Goal: Information Seeking & Learning: Learn about a topic

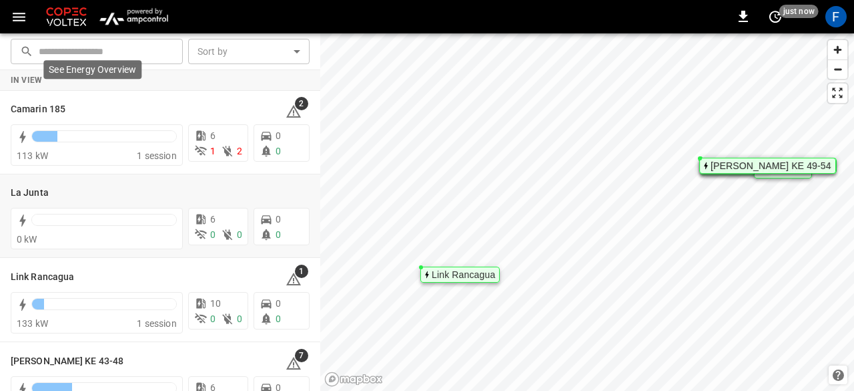
scroll to position [119, 0]
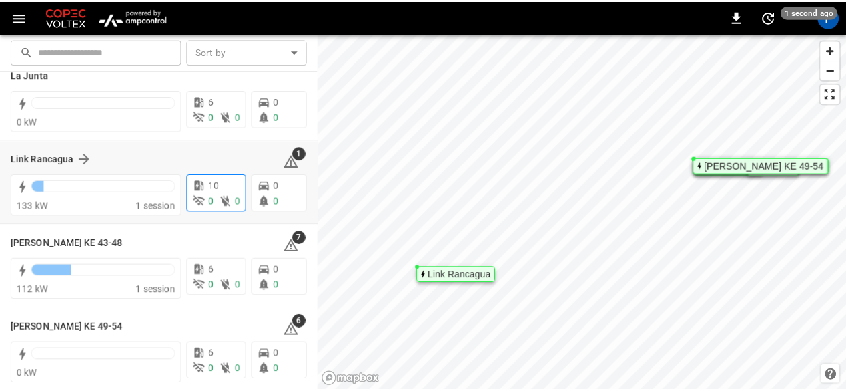
scroll to position [119, 0]
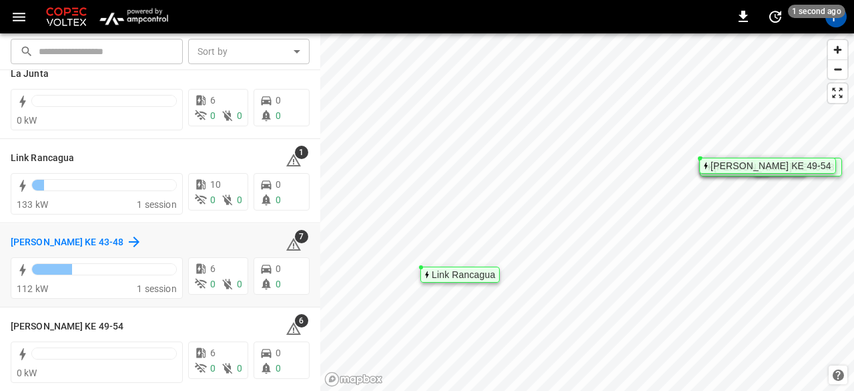
click at [57, 244] on h6 "[PERSON_NAME] KE 43-48" at bounding box center [67, 242] width 113 height 15
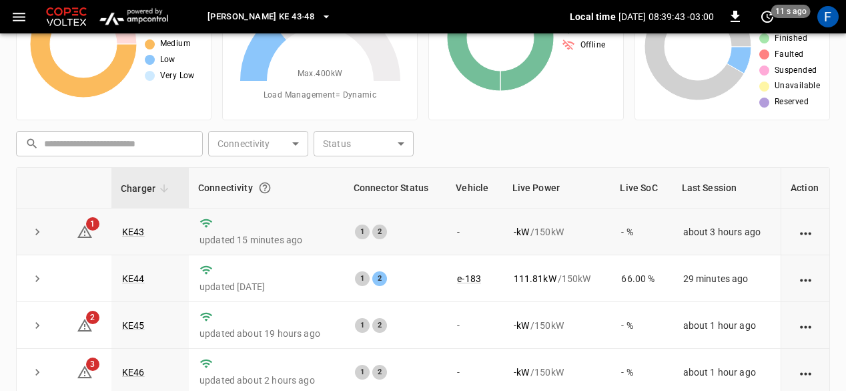
click at [127, 224] on td "KE43" at bounding box center [149, 231] width 77 height 47
click at [130, 231] on link "KE43" at bounding box center [133, 232] width 28 height 16
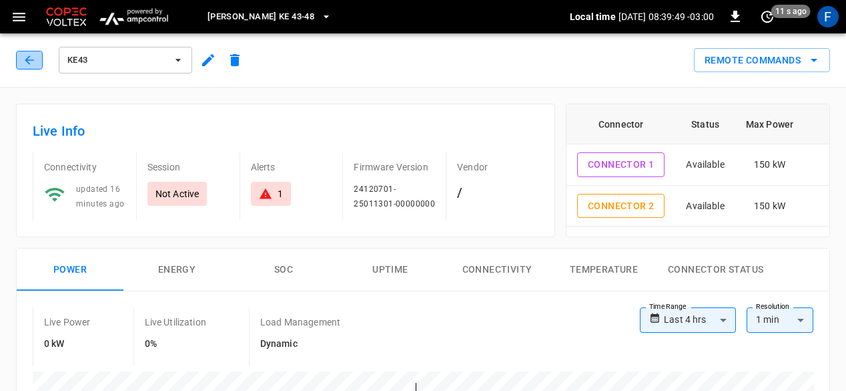
click at [33, 58] on icon "button" at bounding box center [29, 59] width 13 height 13
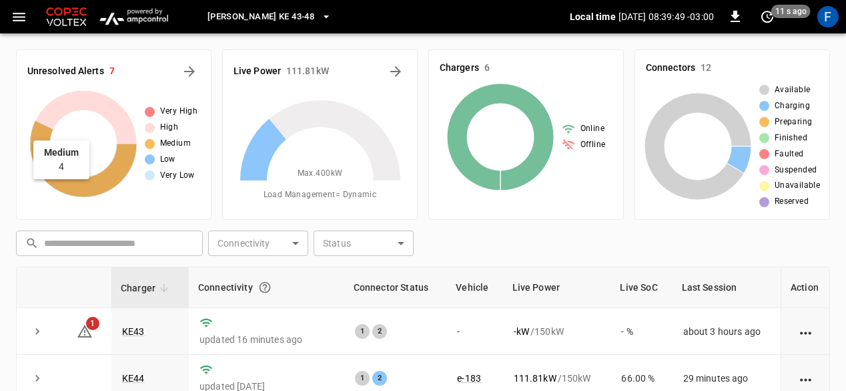
scroll to position [99, 0]
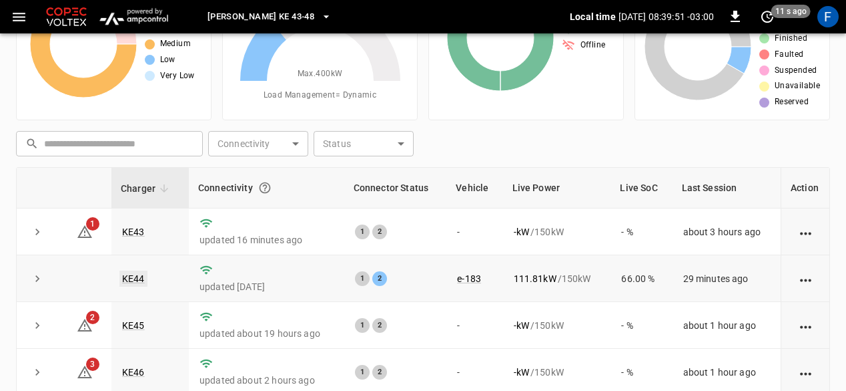
click at [134, 273] on link "KE44" at bounding box center [133, 278] width 28 height 16
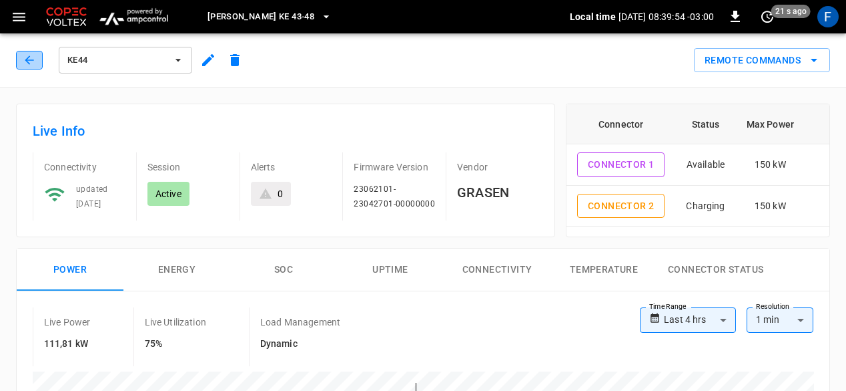
click at [24, 69] on button "button" at bounding box center [29, 60] width 27 height 19
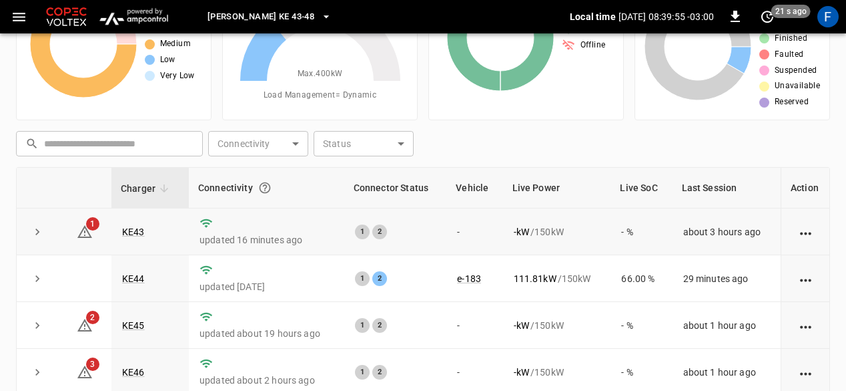
scroll to position [48, 0]
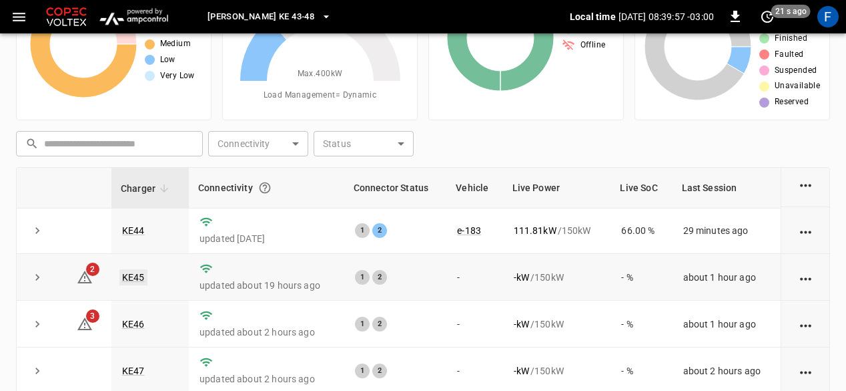
click at [136, 269] on link "KE45" at bounding box center [133, 277] width 28 height 16
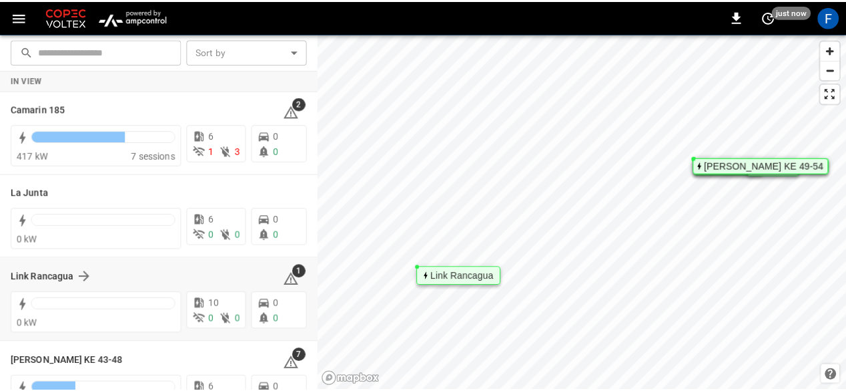
scroll to position [119, 0]
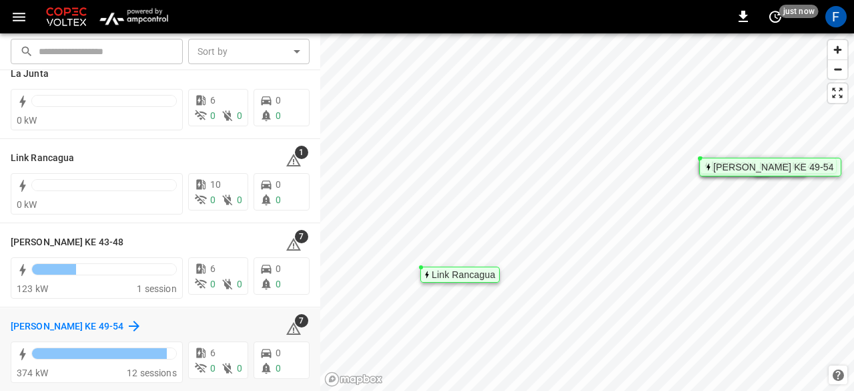
click at [69, 328] on h6 "[PERSON_NAME] KE 49-54" at bounding box center [67, 326] width 113 height 15
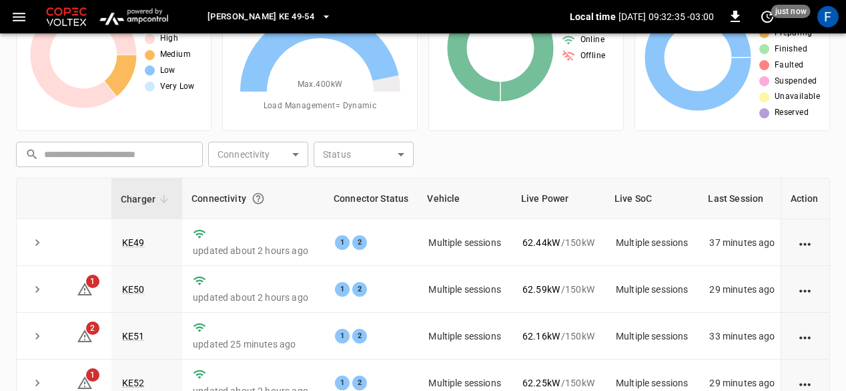
scroll to position [89, 0]
click at [136, 236] on link "KE49" at bounding box center [133, 242] width 28 height 16
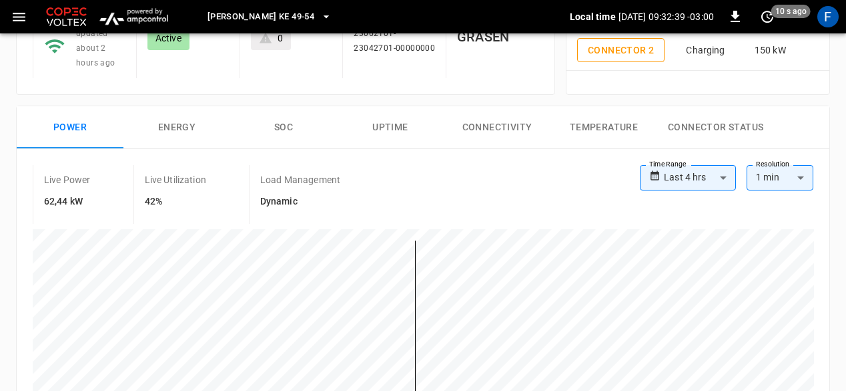
scroll to position [160, 0]
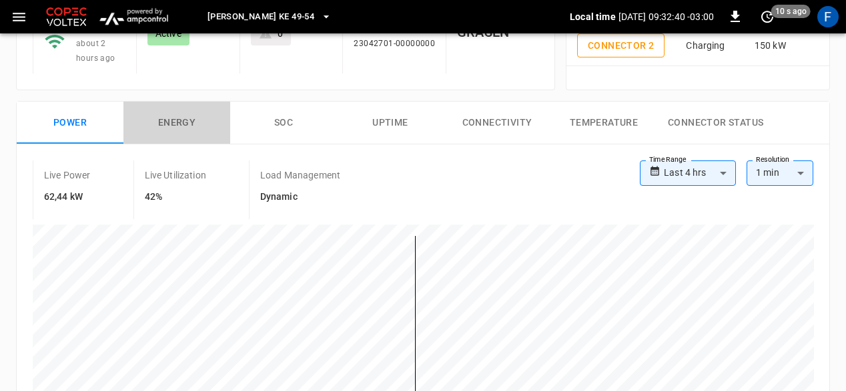
click at [196, 123] on button "Energy" at bounding box center [176, 122] width 107 height 43
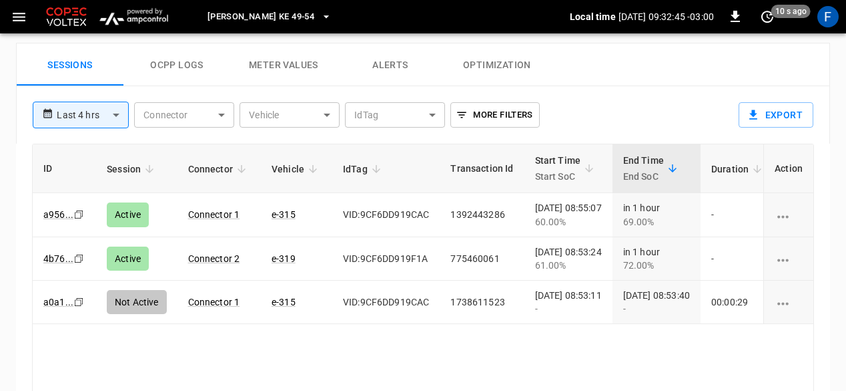
scroll to position [648, 0]
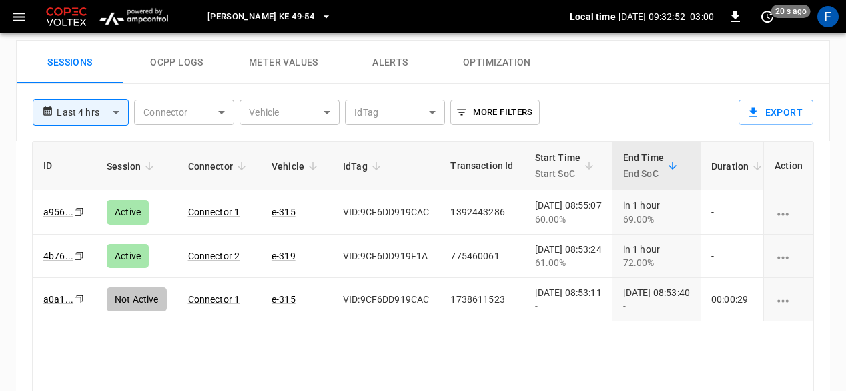
drag, startPoint x: 760, startPoint y: 151, endPoint x: 590, endPoint y: 140, distance: 169.9
click at [590, 142] on tr "ID Session Connector Vehicle IdTag Transaction Id Start Time Start SoC End Time…" at bounding box center [549, 166] width 1033 height 49
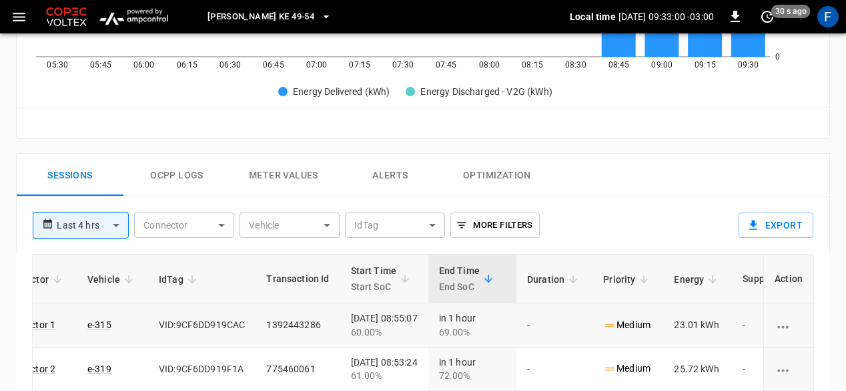
scroll to position [533, 0]
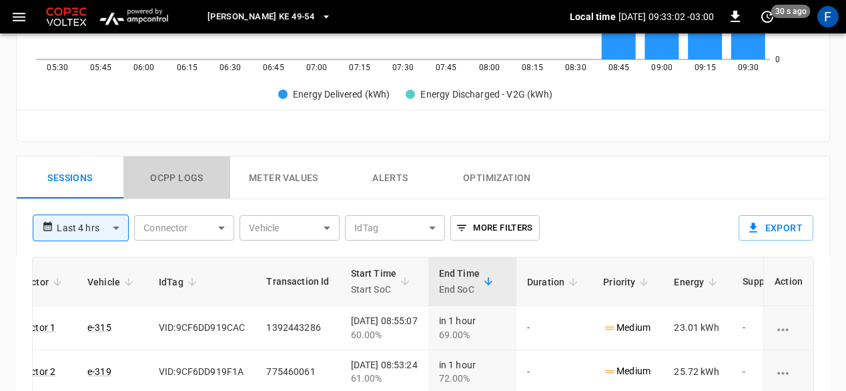
click at [197, 168] on button "Ocpp logs" at bounding box center [176, 177] width 107 height 43
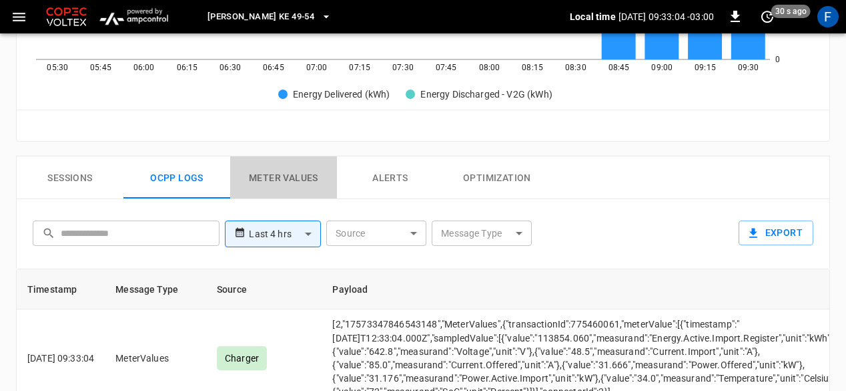
click at [308, 189] on button "Meter Values" at bounding box center [283, 177] width 107 height 43
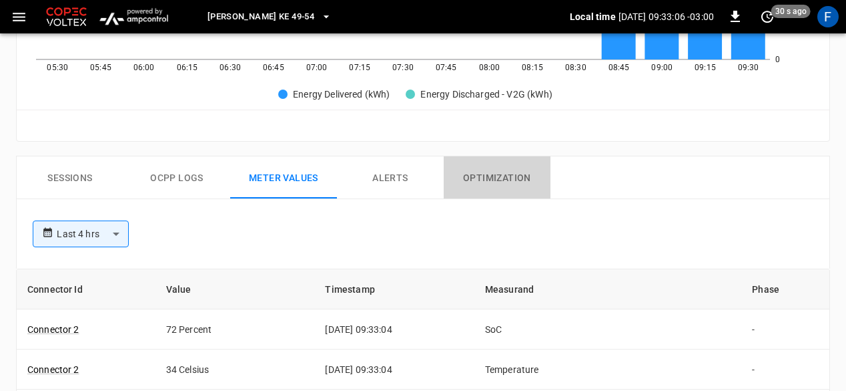
click at [468, 160] on button "Optimization" at bounding box center [497, 177] width 107 height 43
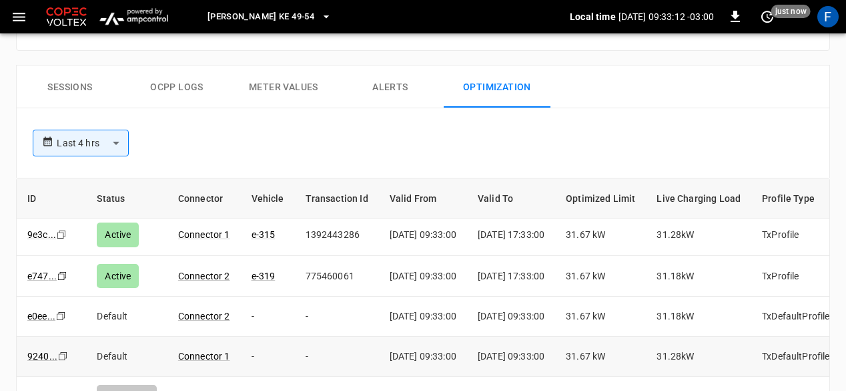
scroll to position [0, 0]
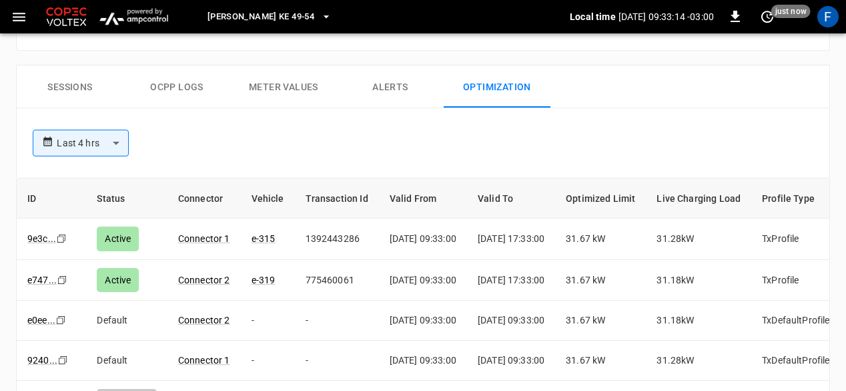
click at [35, 207] on th "ID" at bounding box center [51, 198] width 69 height 40
click at [25, 197] on th "ID" at bounding box center [51, 198] width 69 height 40
click at [79, 86] on button "Sessions" at bounding box center [70, 86] width 107 height 43
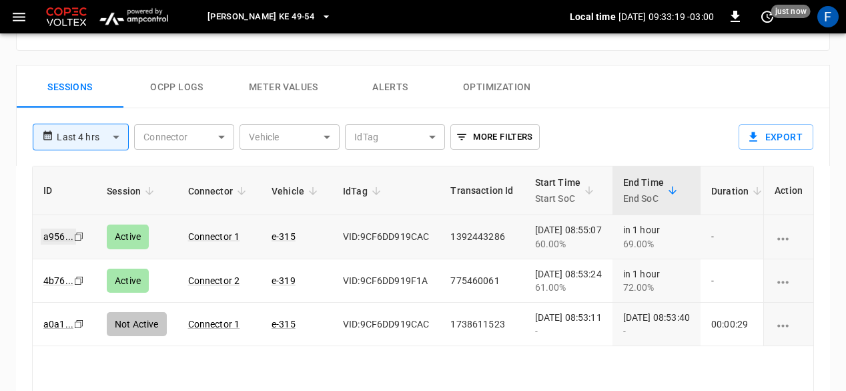
click at [47, 228] on link "a956 ..." at bounding box center [58, 236] width 35 height 16
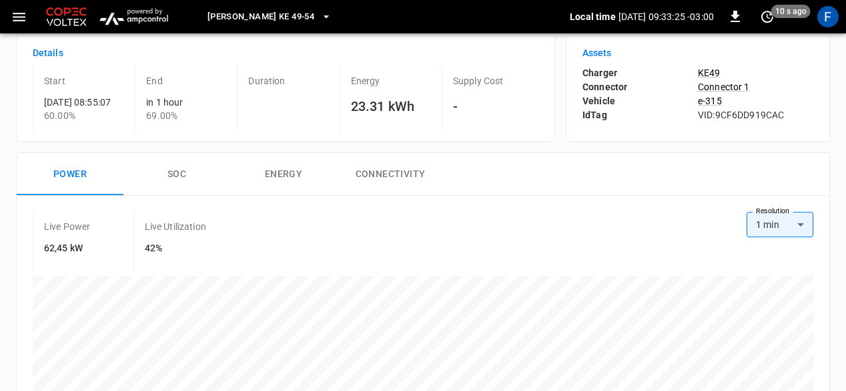
scroll to position [49, 0]
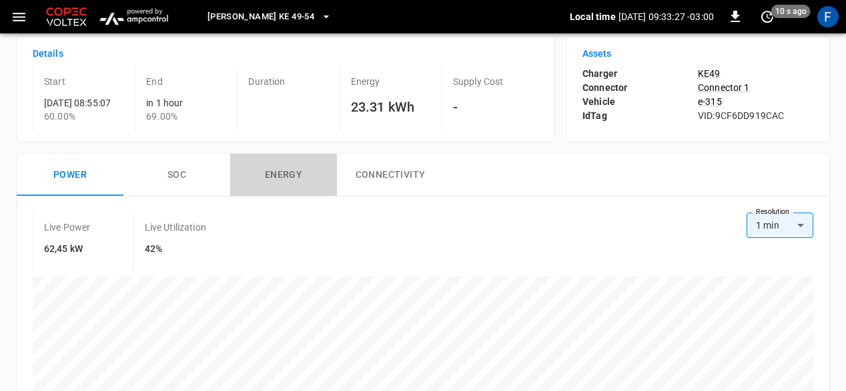
click at [266, 178] on button "Energy" at bounding box center [283, 175] width 107 height 43
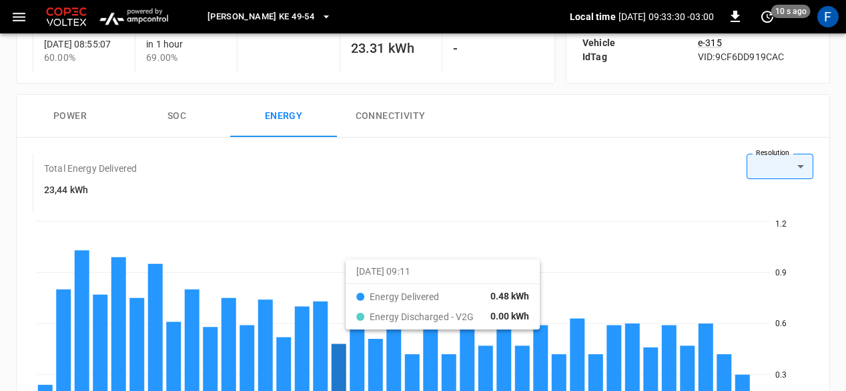
scroll to position [107, 0]
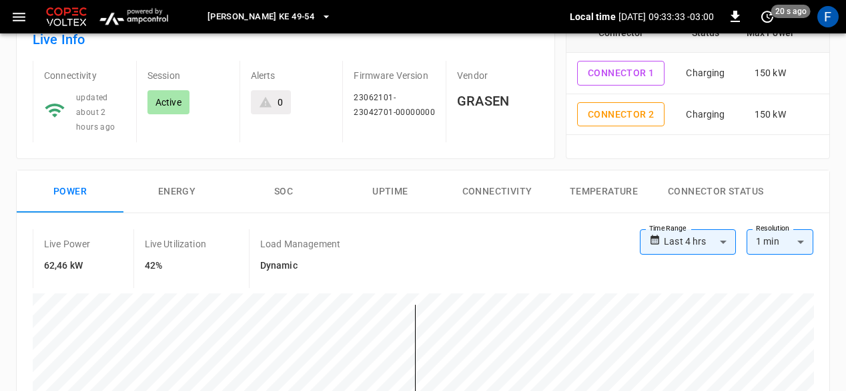
scroll to position [95, 0]
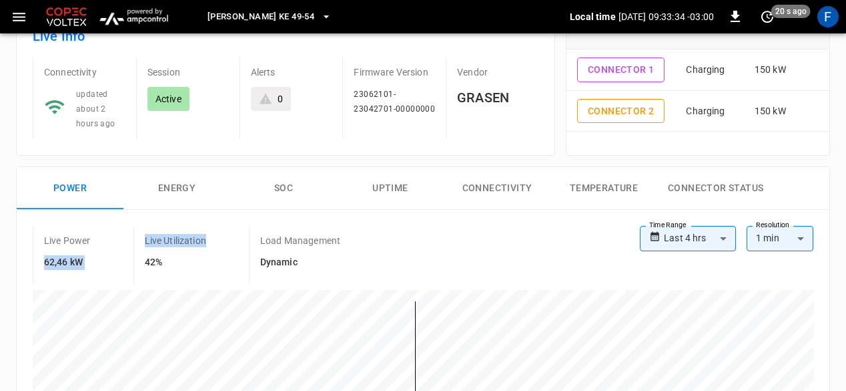
drag, startPoint x: 111, startPoint y: 230, endPoint x: 246, endPoint y: 234, distance: 135.6
click at [246, 234] on div "Live Power 62,46 kW Live Utilization 42% Load Management Dynamic" at bounding box center [336, 255] width 607 height 59
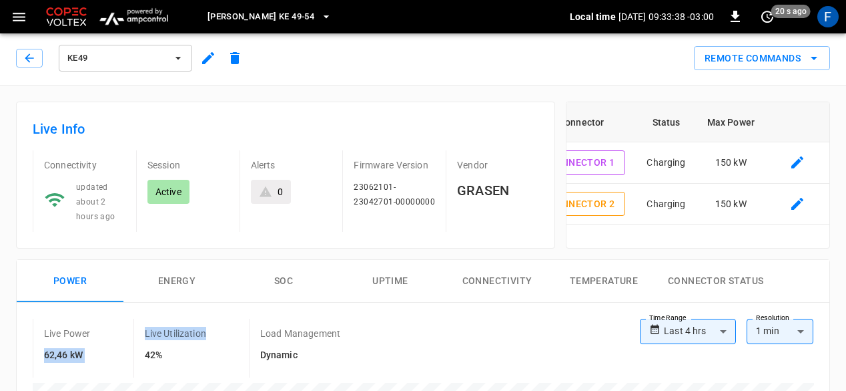
scroll to position [0, 0]
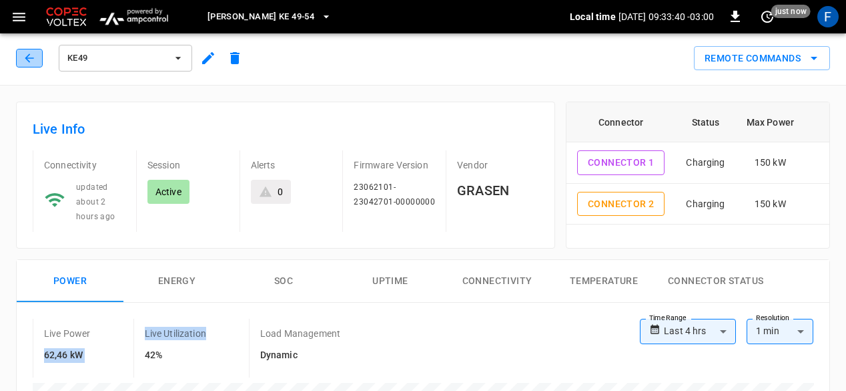
click at [30, 53] on icon "button" at bounding box center [29, 57] width 13 height 13
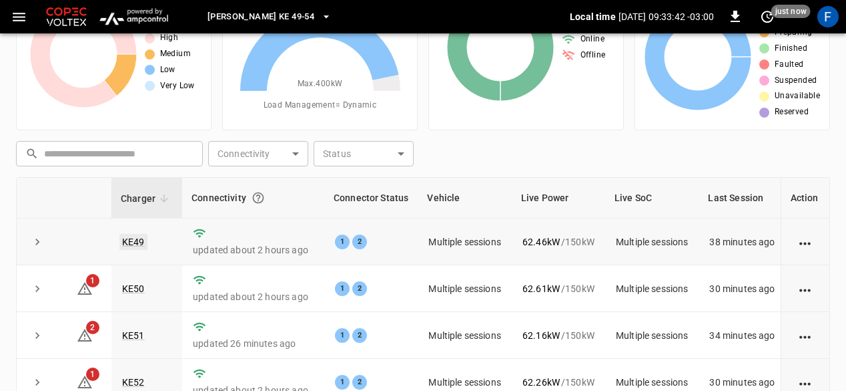
click at [123, 241] on link "KE49" at bounding box center [133, 242] width 28 height 16
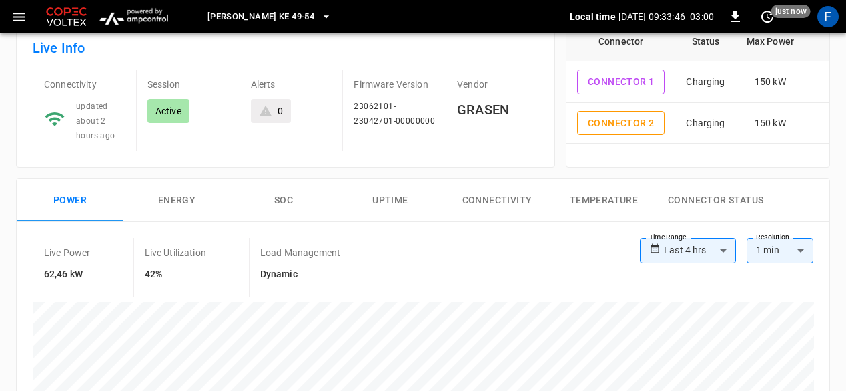
scroll to position [83, 0]
click at [193, 211] on button "Energy" at bounding box center [176, 199] width 107 height 43
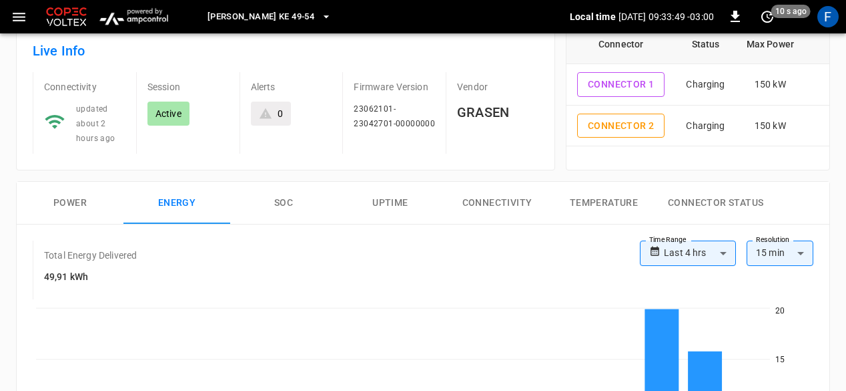
scroll to position [79, 0]
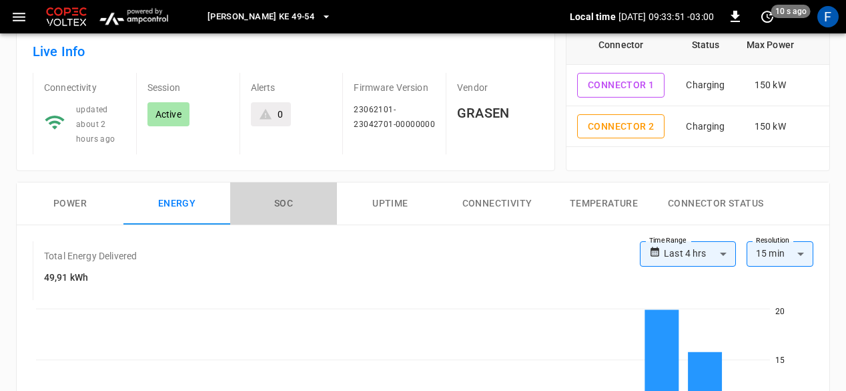
click at [285, 204] on button "SOC" at bounding box center [283, 203] width 107 height 43
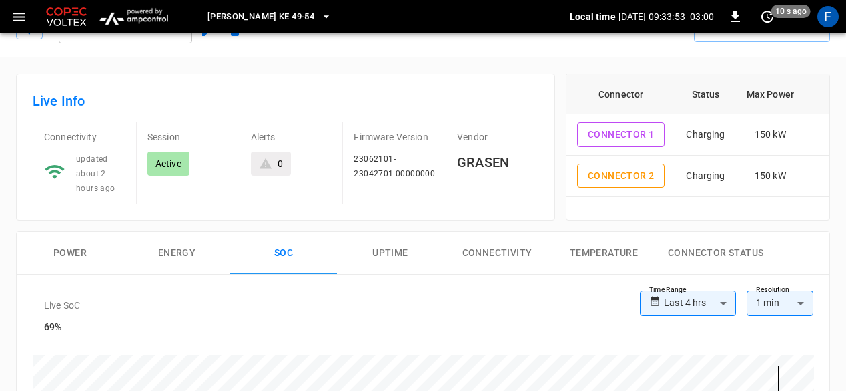
scroll to position [27, 0]
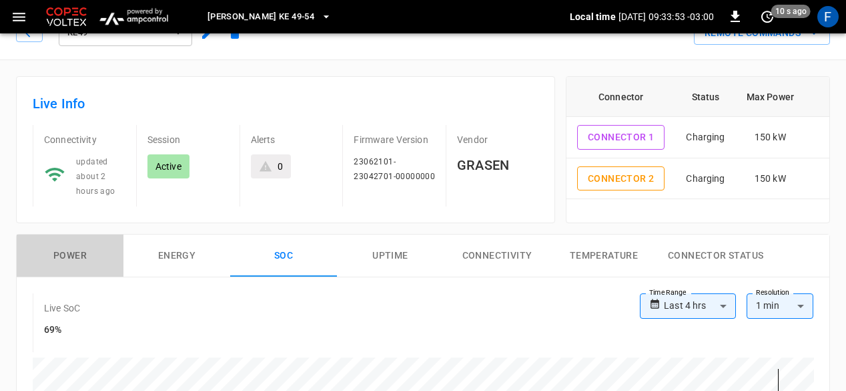
click at [67, 271] on button "Power" at bounding box center [70, 255] width 107 height 43
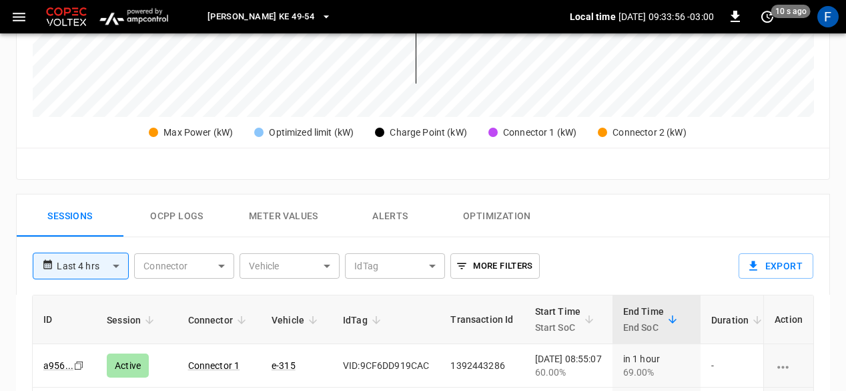
scroll to position [601, 0]
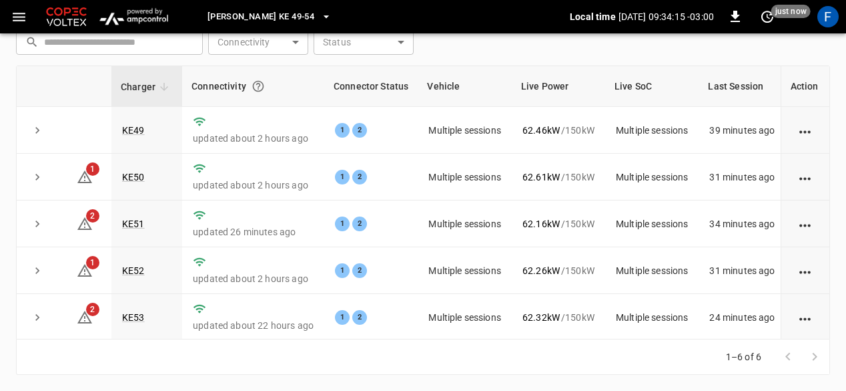
scroll to position [89, 0]
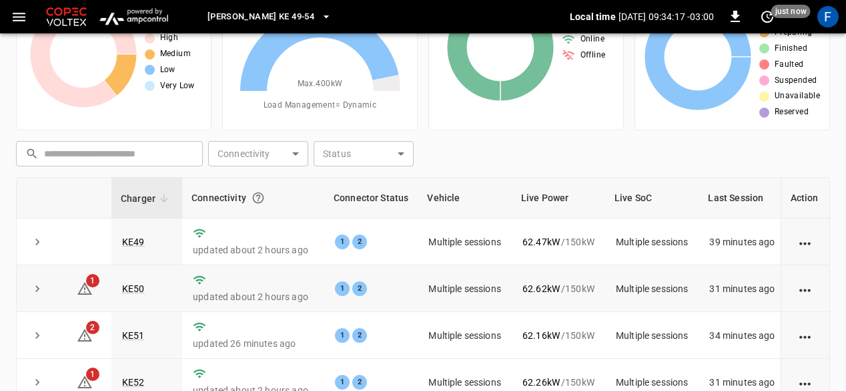
click at [132, 280] on td "KE50" at bounding box center [146, 288] width 71 height 47
click at [132, 281] on link "KE50" at bounding box center [133, 288] width 28 height 16
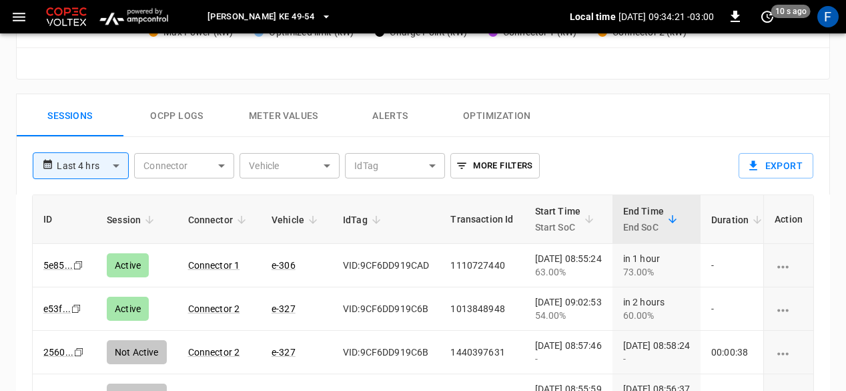
scroll to position [595, 0]
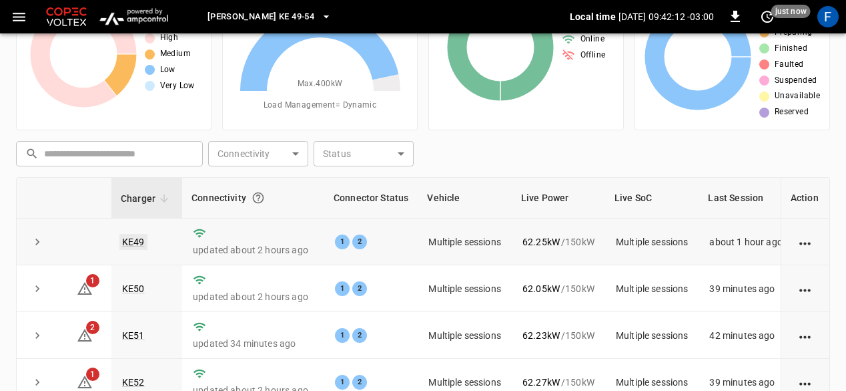
click at [132, 236] on link "KE49" at bounding box center [133, 242] width 28 height 16
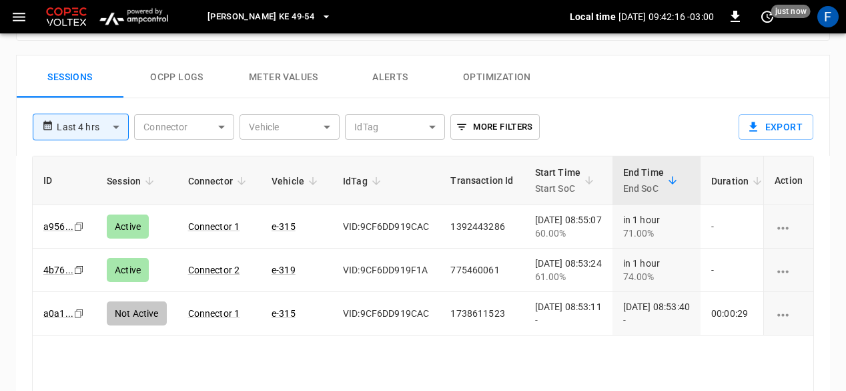
scroll to position [637, 0]
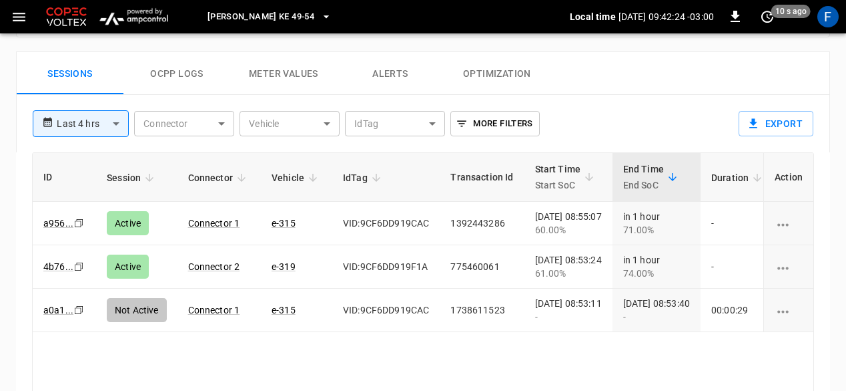
scroll to position [89, 0]
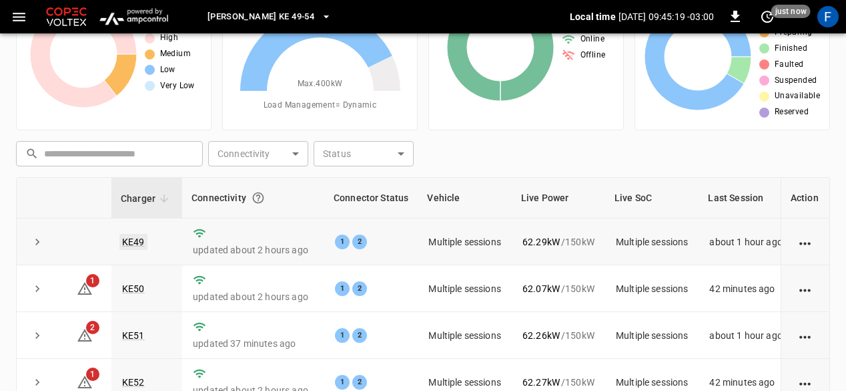
click at [129, 245] on link "KE49" at bounding box center [133, 242] width 28 height 16
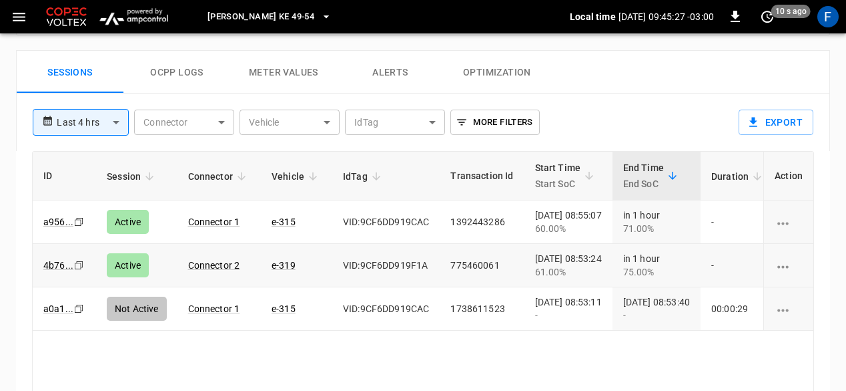
scroll to position [639, 0]
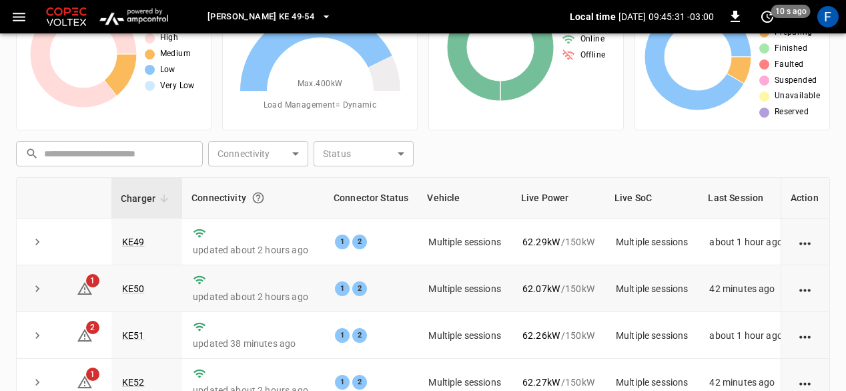
click at [144, 282] on td "KE50" at bounding box center [146, 288] width 71 height 47
click at [136, 289] on link "KE50" at bounding box center [133, 288] width 28 height 16
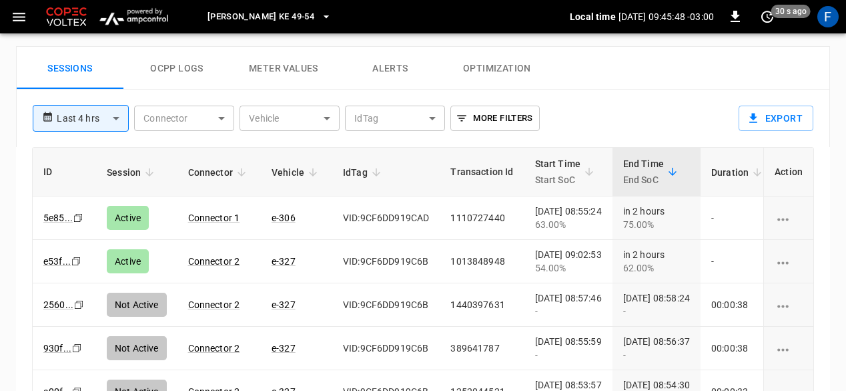
scroll to position [89, 0]
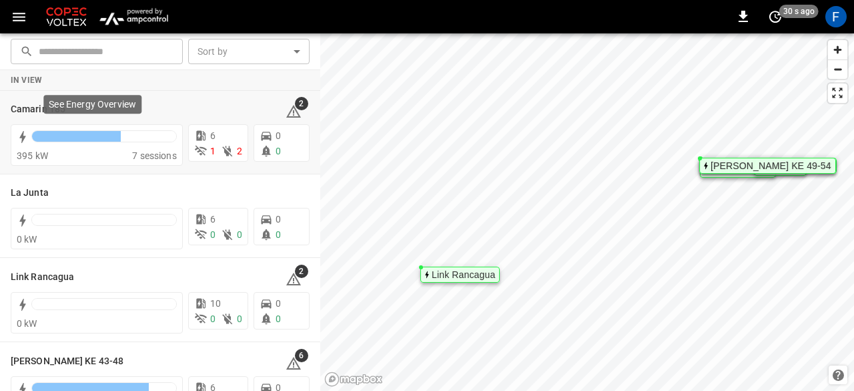
click at [43, 109] on div "See Energy Overview" at bounding box center [92, 107] width 101 height 29
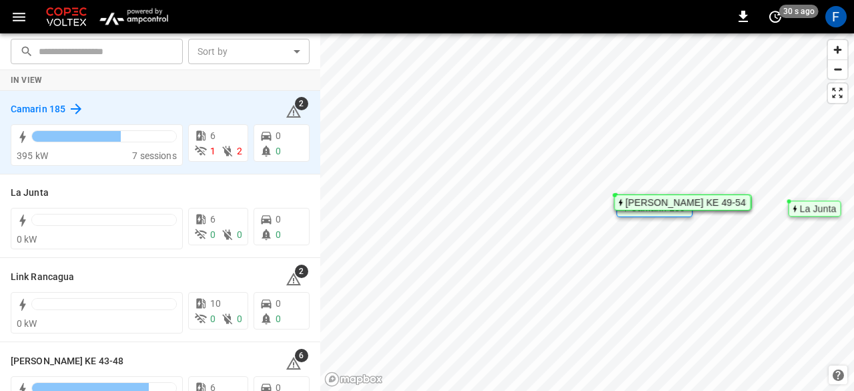
click at [27, 109] on h6 "Camarin 185" at bounding box center [38, 109] width 55 height 15
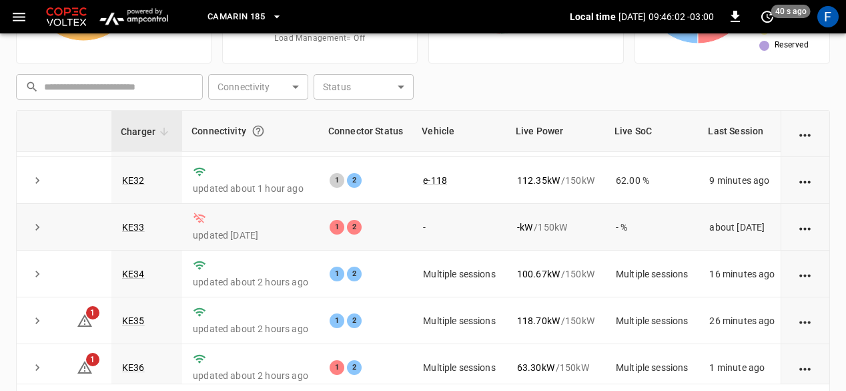
scroll to position [56, 0]
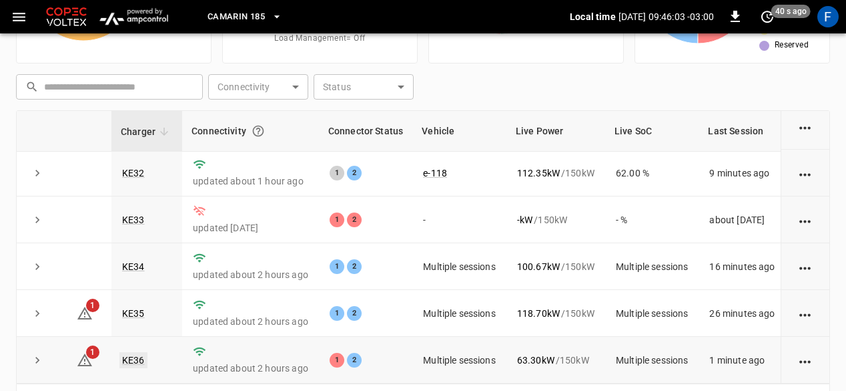
click at [129, 352] on link "KE36" at bounding box center [133, 360] width 28 height 16
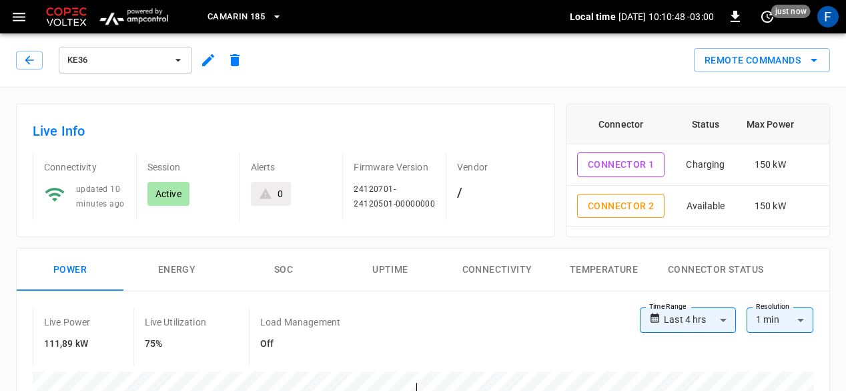
scroll to position [1, 0]
click at [33, 62] on icon "button" at bounding box center [29, 59] width 13 height 13
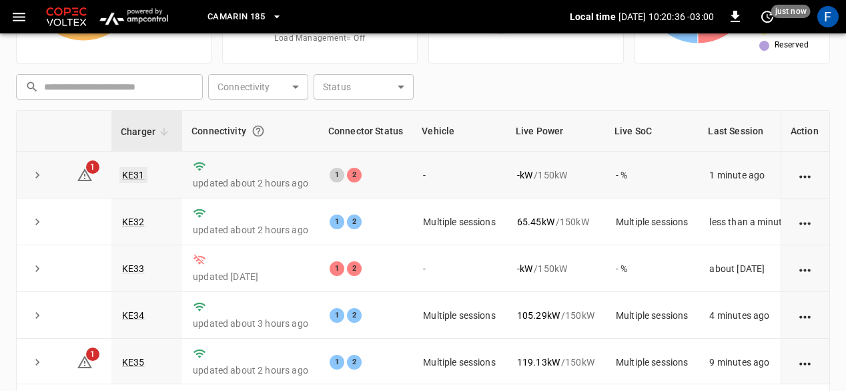
click at [132, 178] on link "KE31" at bounding box center [133, 175] width 28 height 16
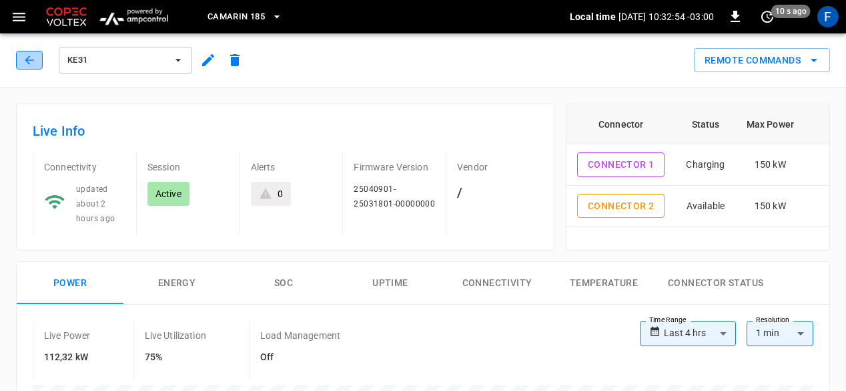
click at [18, 63] on button "button" at bounding box center [29, 60] width 27 height 19
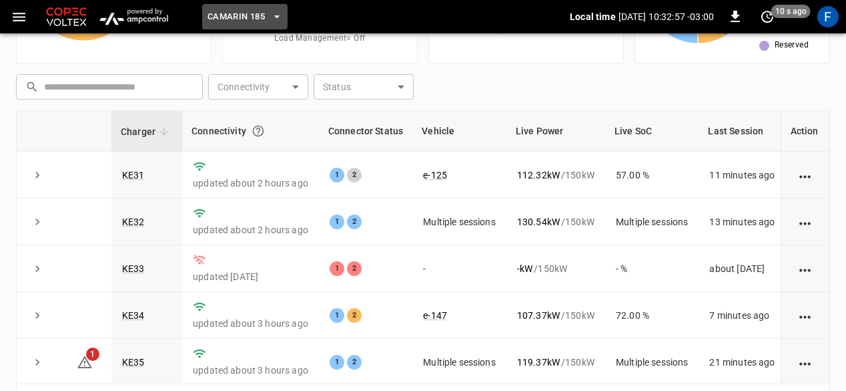
click at [247, 17] on span "Camarin 185" at bounding box center [236, 16] width 57 height 15
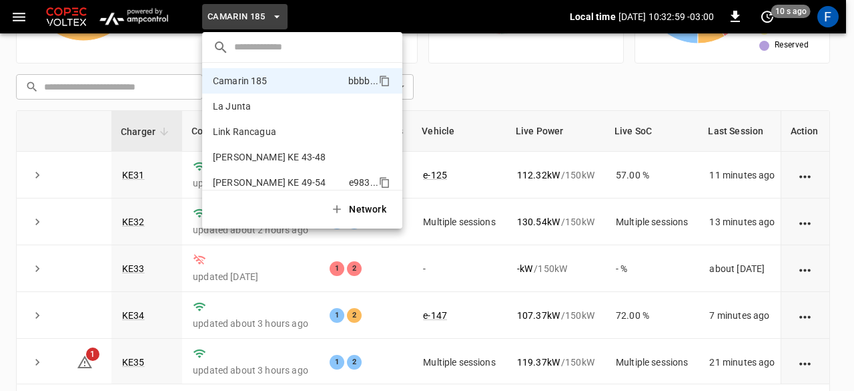
click at [286, 186] on p "[PERSON_NAME] KE 49-54" at bounding box center [278, 182] width 131 height 13
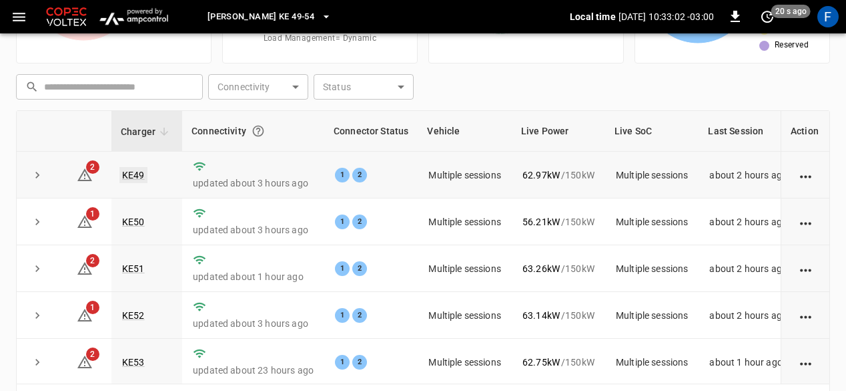
click at [136, 175] on link "KE49" at bounding box center [133, 175] width 28 height 16
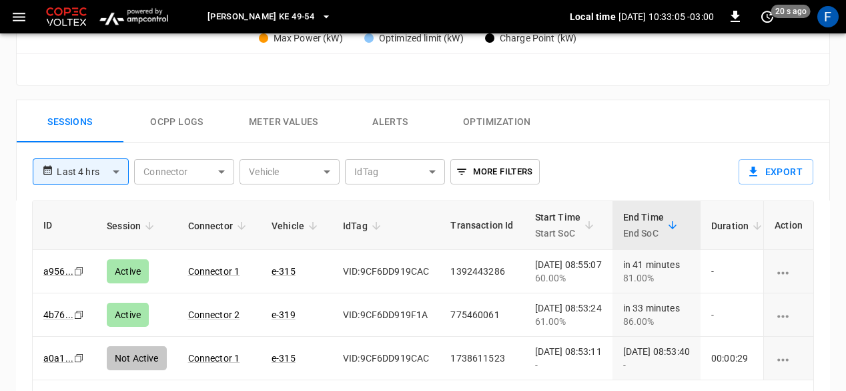
scroll to position [589, 0]
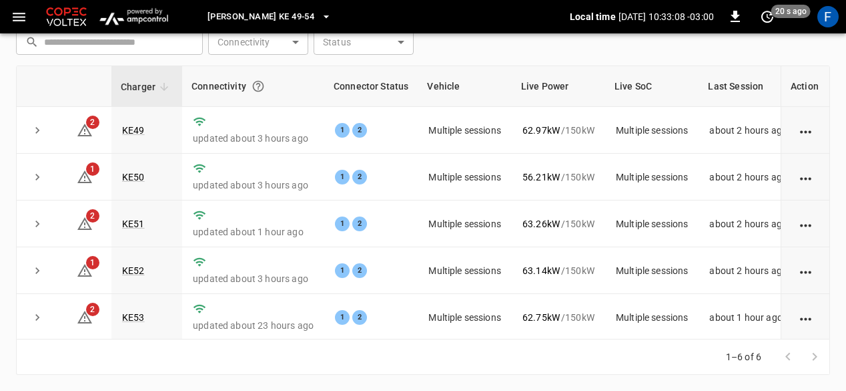
scroll to position [156, 0]
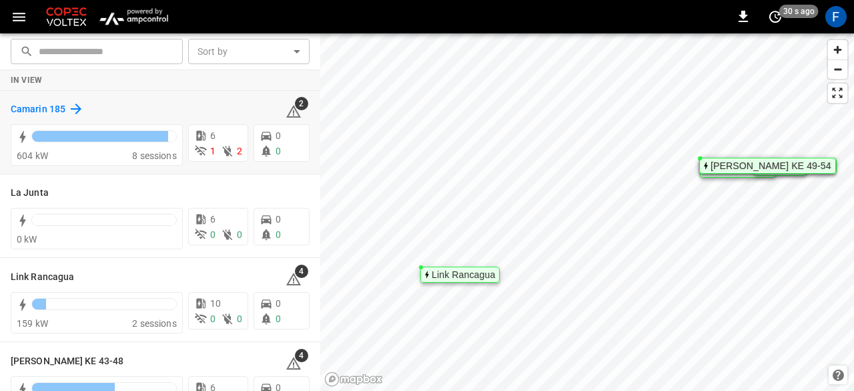
click at [55, 111] on h6 "Camarin 185" at bounding box center [38, 109] width 55 height 15
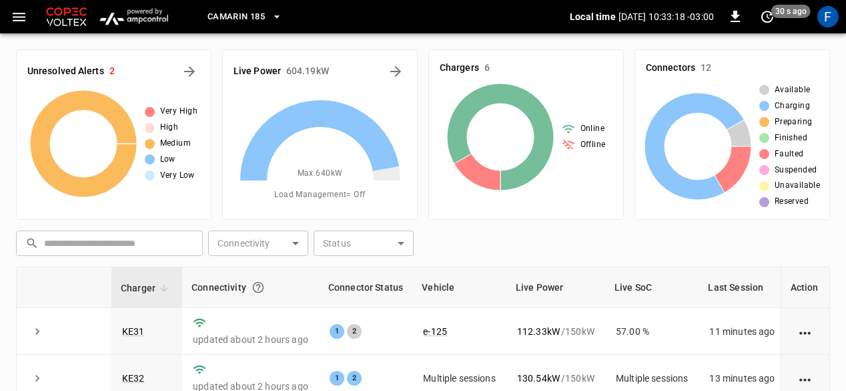
click at [235, 9] on span "Camarin 185" at bounding box center [236, 16] width 57 height 15
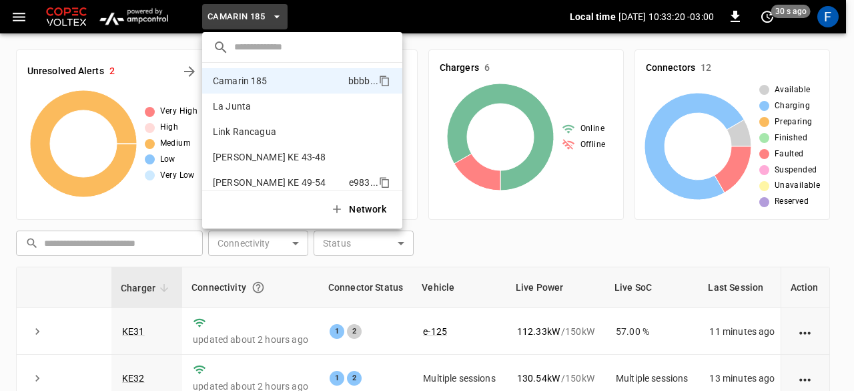
click at [278, 177] on p "[PERSON_NAME] KE 49-54" at bounding box center [278, 182] width 131 height 13
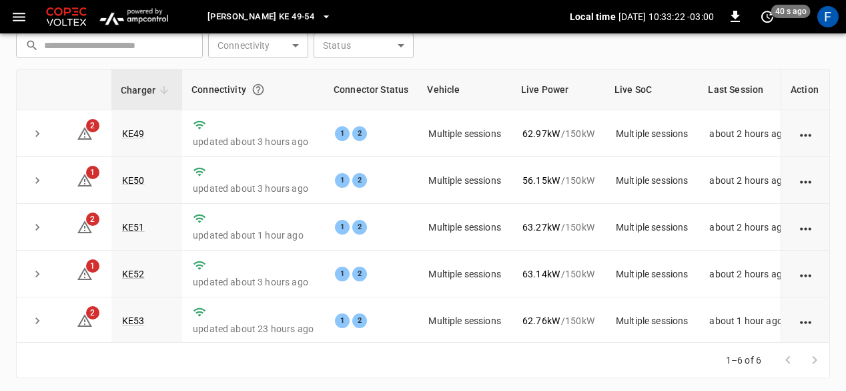
scroll to position [200, 0]
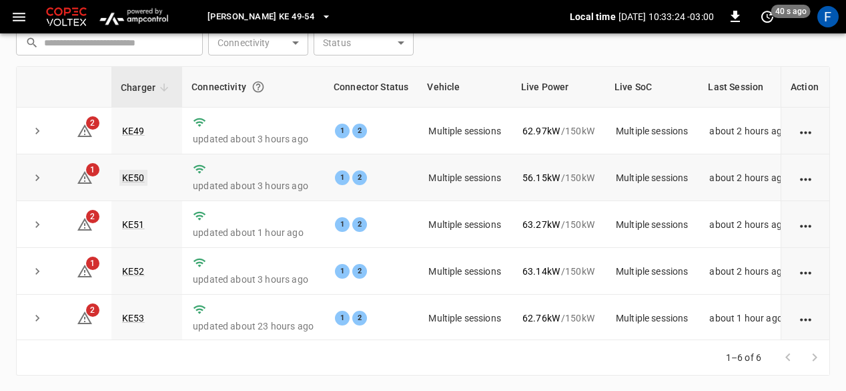
click at [130, 180] on link "KE50" at bounding box center [133, 178] width 28 height 16
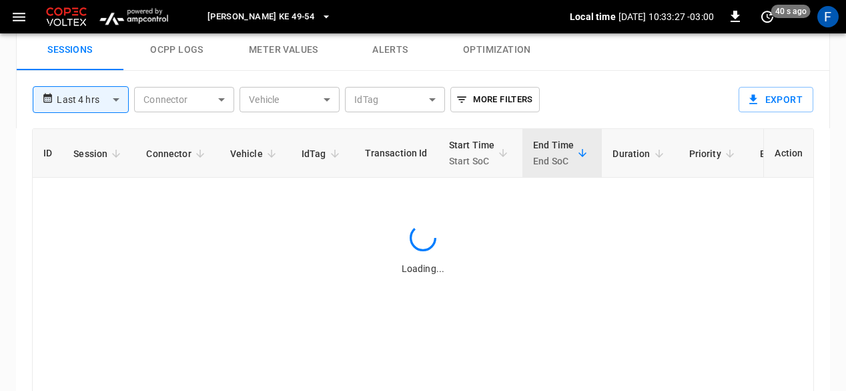
scroll to position [662, 0]
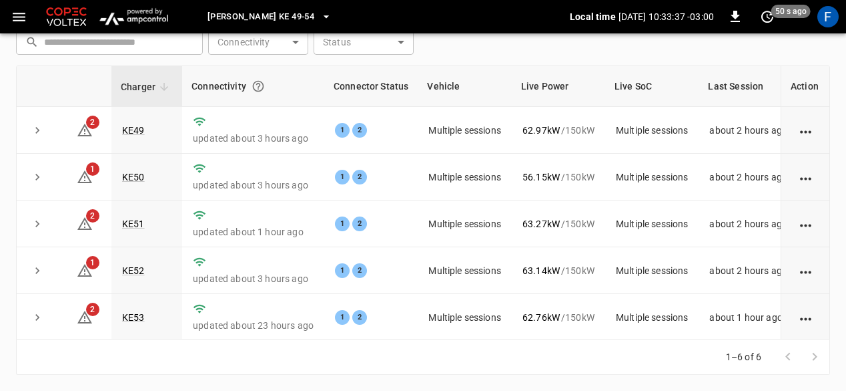
scroll to position [200, 0]
click at [127, 131] on link "KE49" at bounding box center [133, 131] width 28 height 16
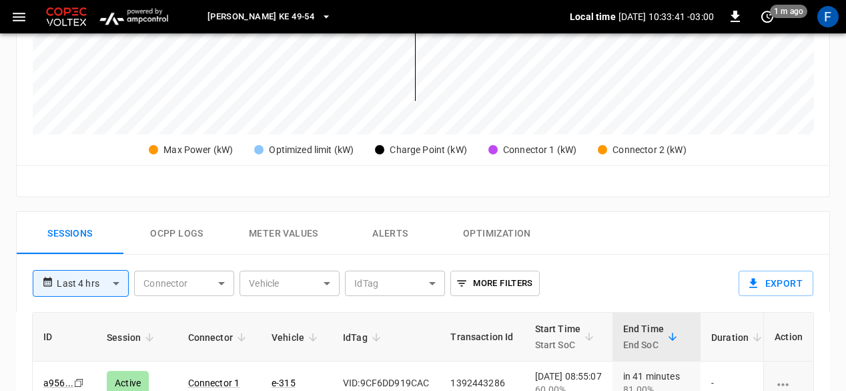
scroll to position [595, 0]
